Goal: Task Accomplishment & Management: Manage account settings

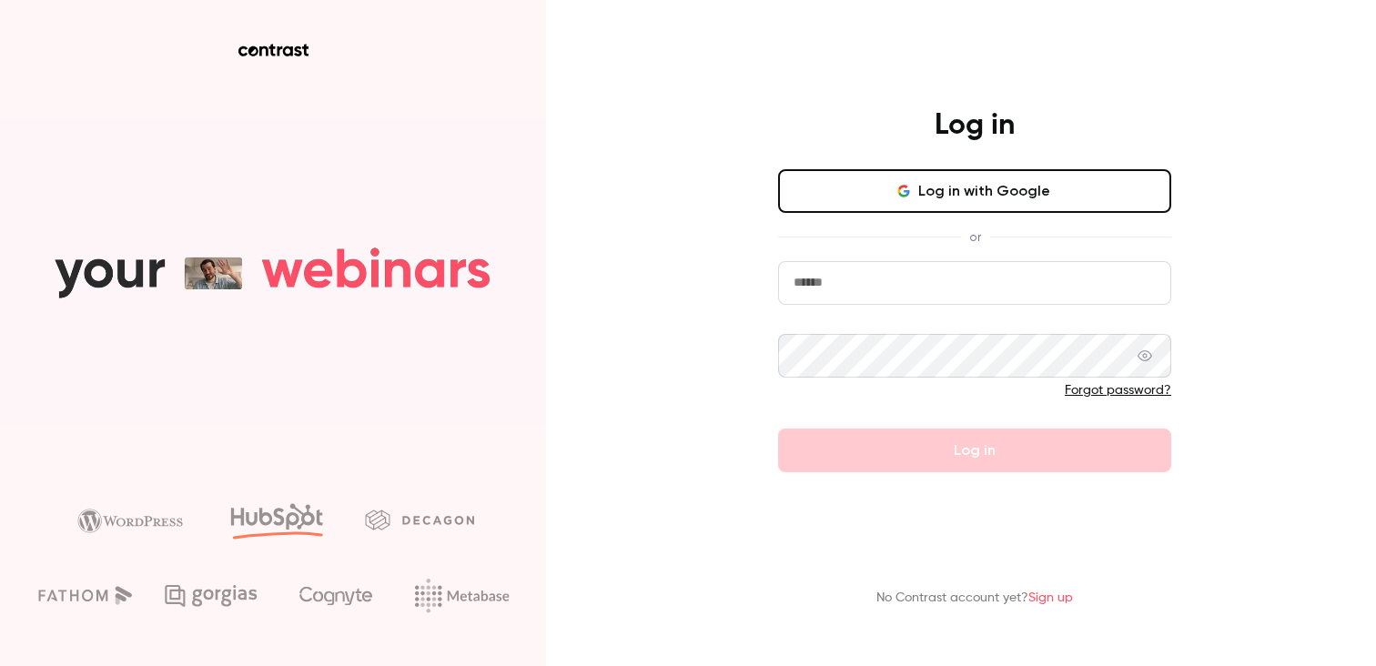
click at [945, 190] on button "Log in with Google" at bounding box center [974, 191] width 393 height 44
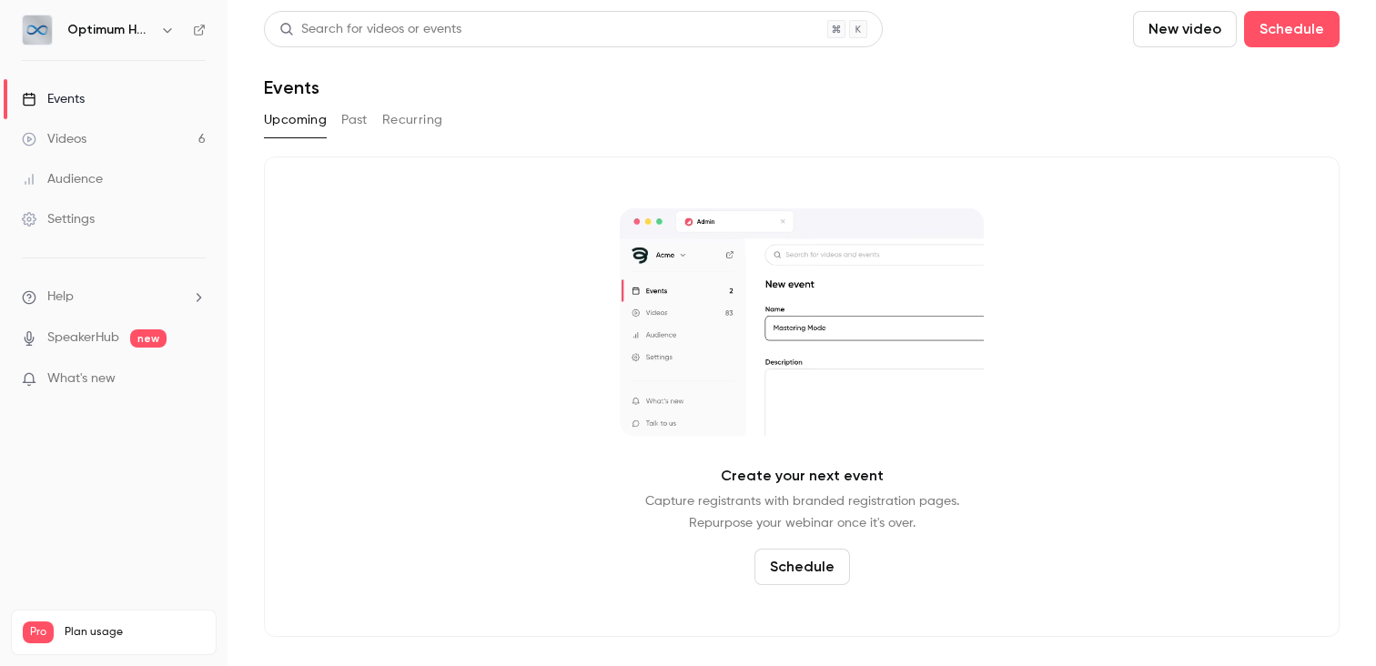
click at [155, 29] on div "Optimum Healthcare IT" at bounding box center [122, 30] width 111 height 22
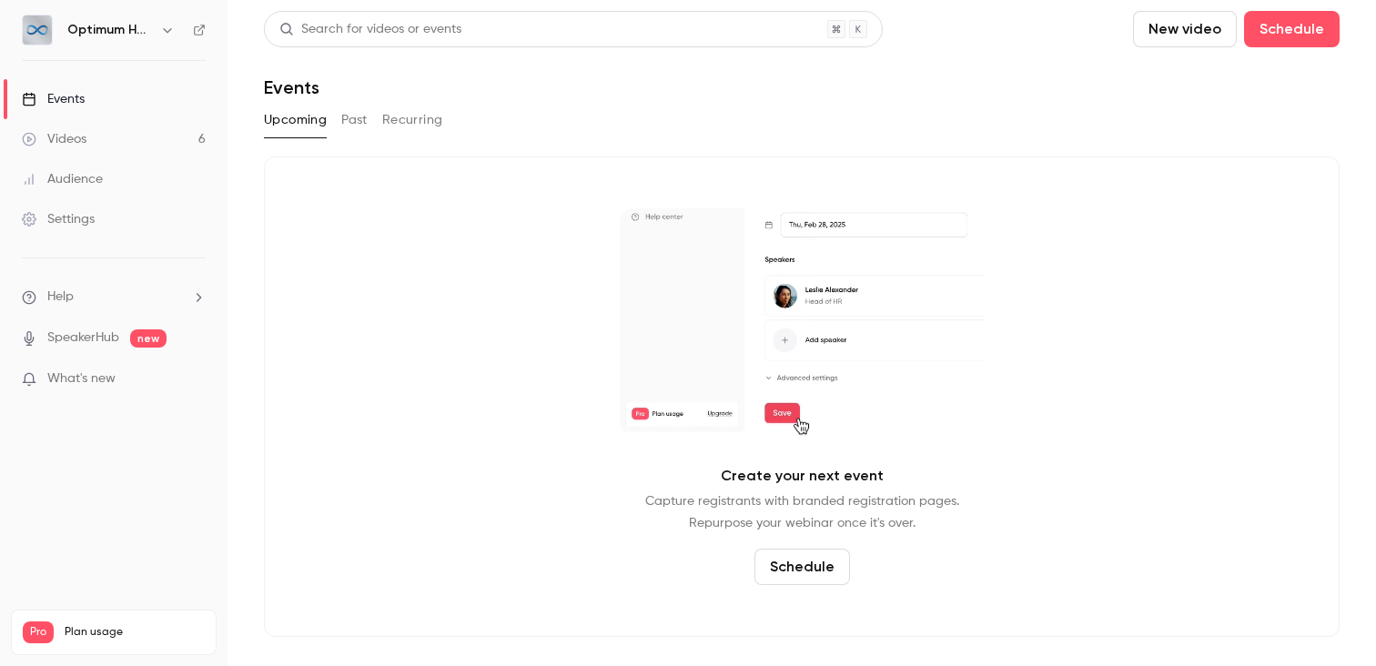
click at [120, 31] on h6 "Optimum Healthcare IT" at bounding box center [110, 30] width 86 height 18
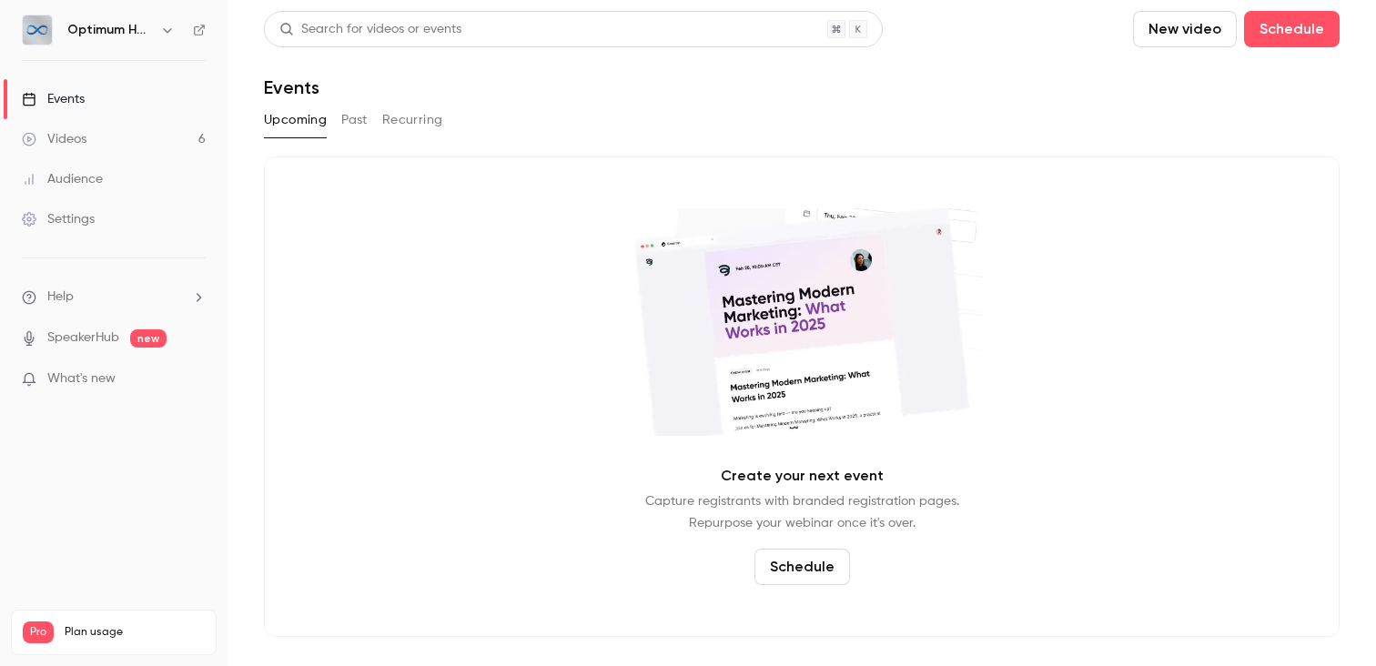
click at [163, 30] on icon "button" at bounding box center [167, 30] width 15 height 15
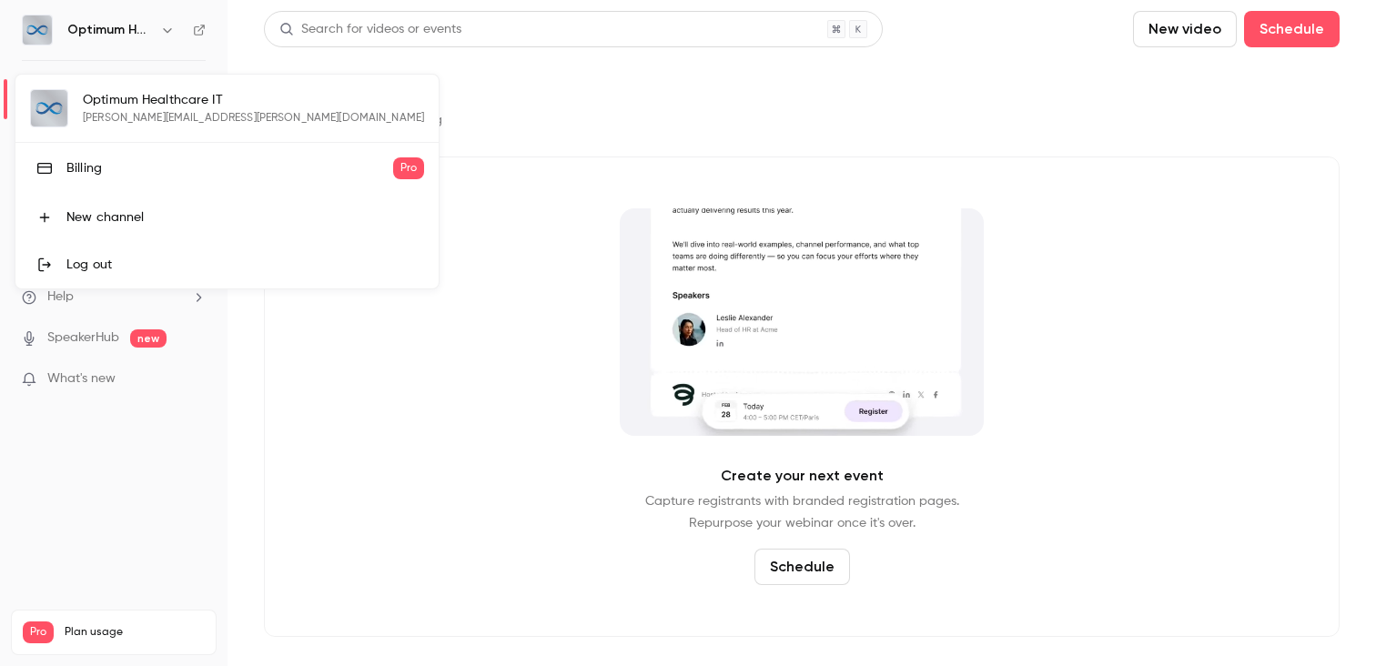
click at [383, 253] on div at bounding box center [688, 333] width 1376 height 666
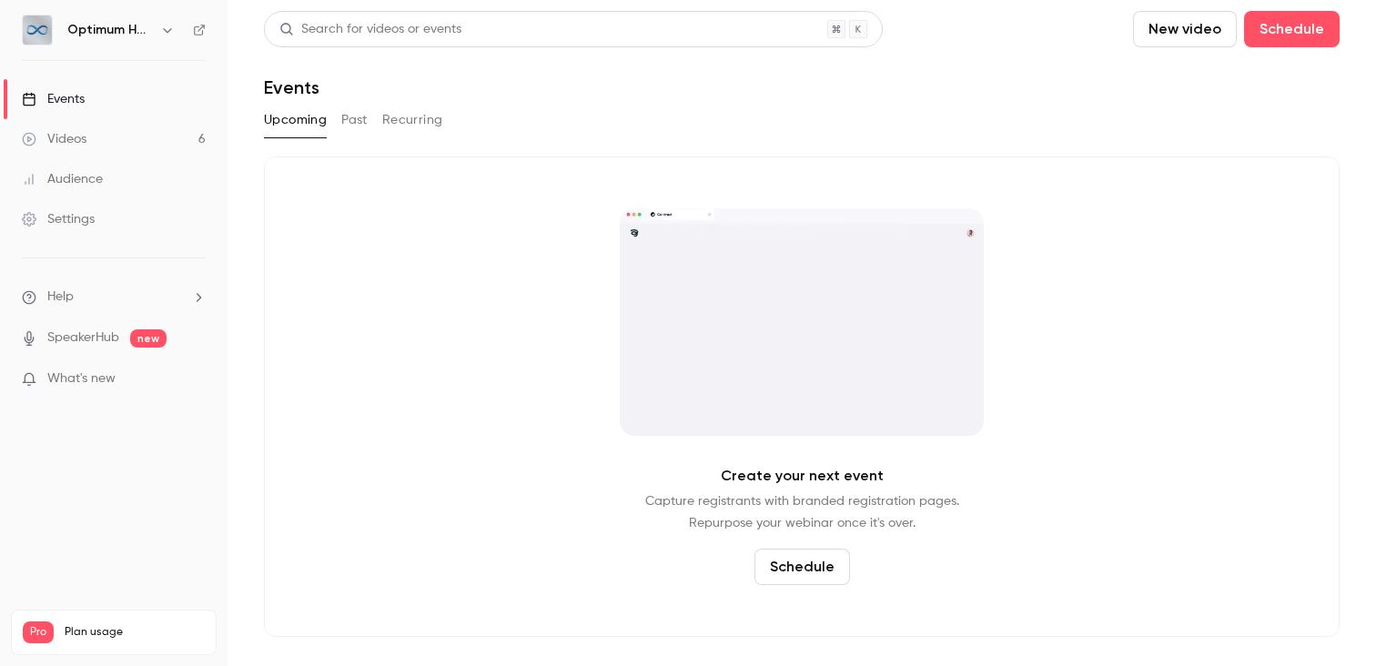
click at [167, 35] on icon "button" at bounding box center [167, 30] width 15 height 15
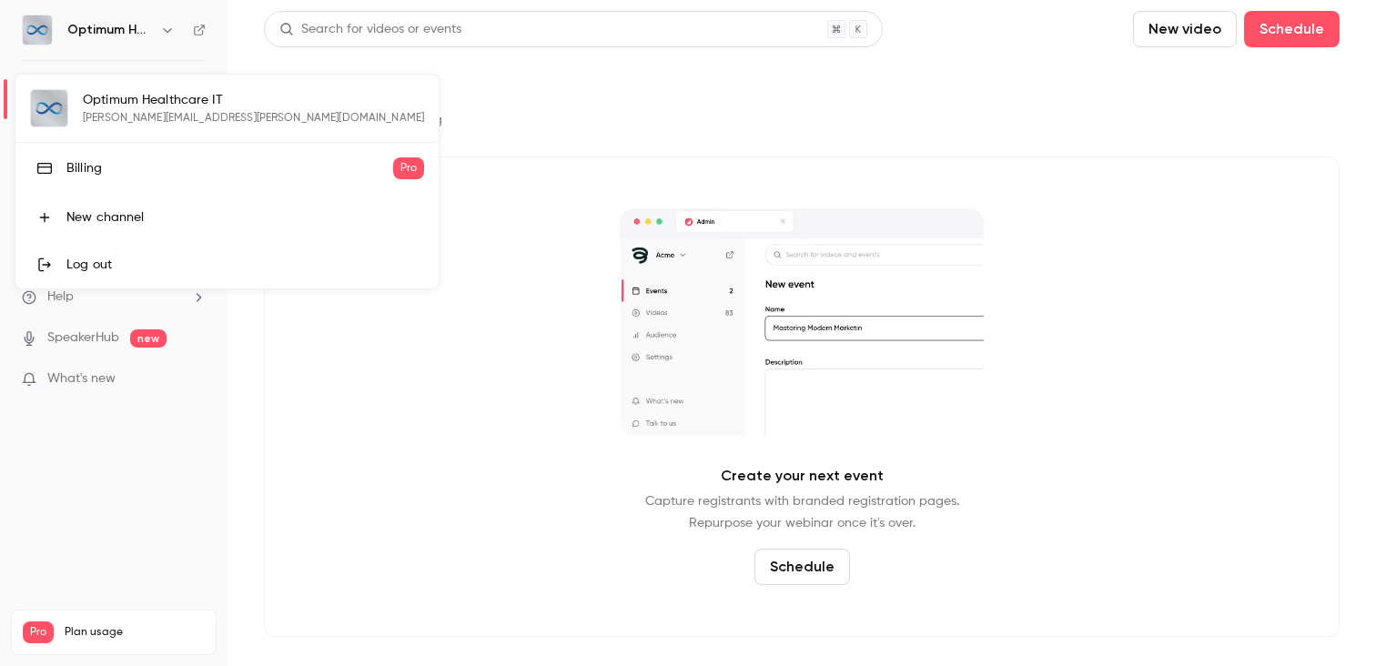
click at [132, 269] on div "Log out" at bounding box center [245, 265] width 358 height 18
